Goal: Navigation & Orientation: Go to known website

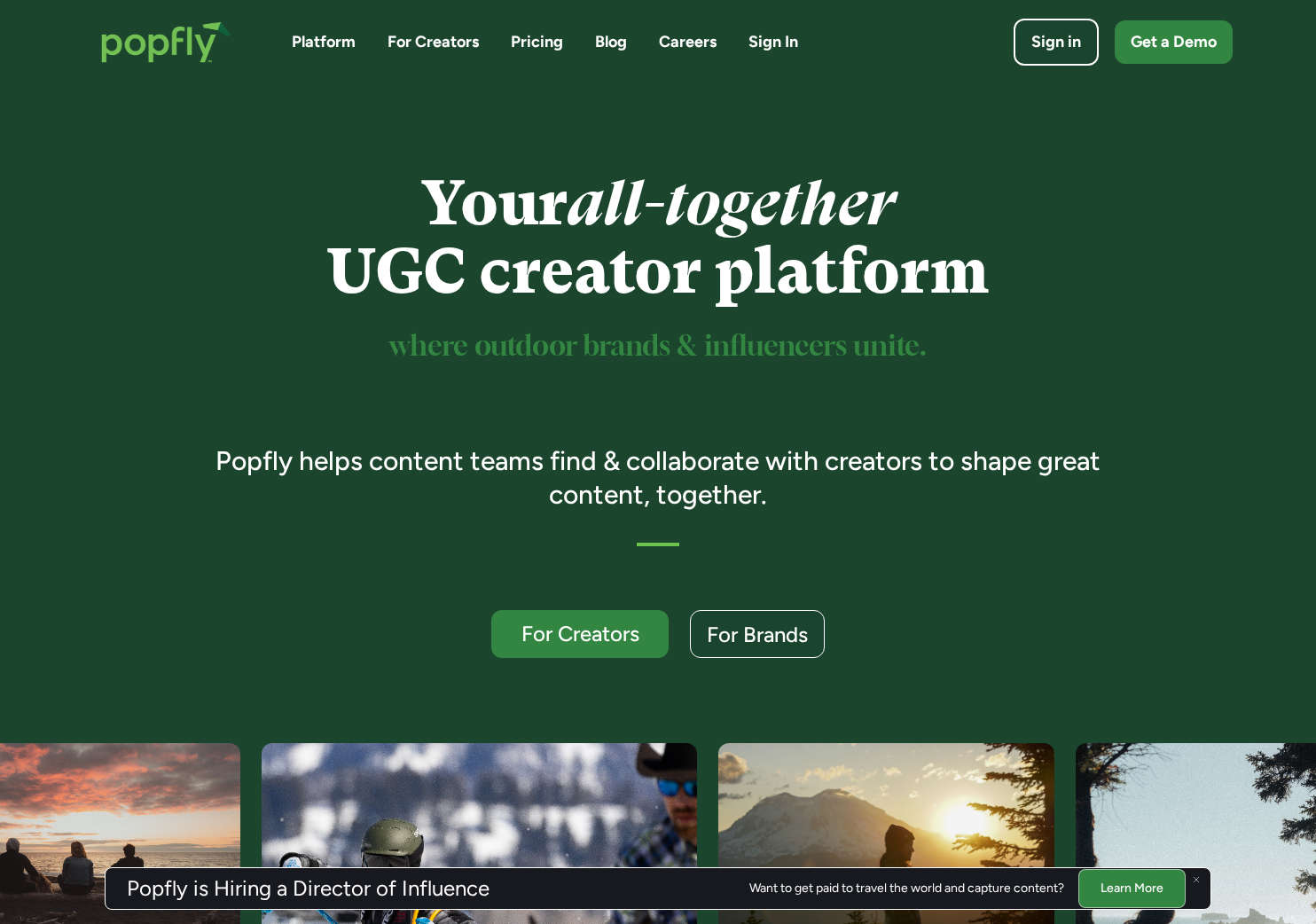
click at [851, 74] on div "Platform For Creators Pricing Blog Careers Sign In Sign in Get a Demo" at bounding box center [658, 43] width 1149 height 77
